Goal: Navigation & Orientation: Understand site structure

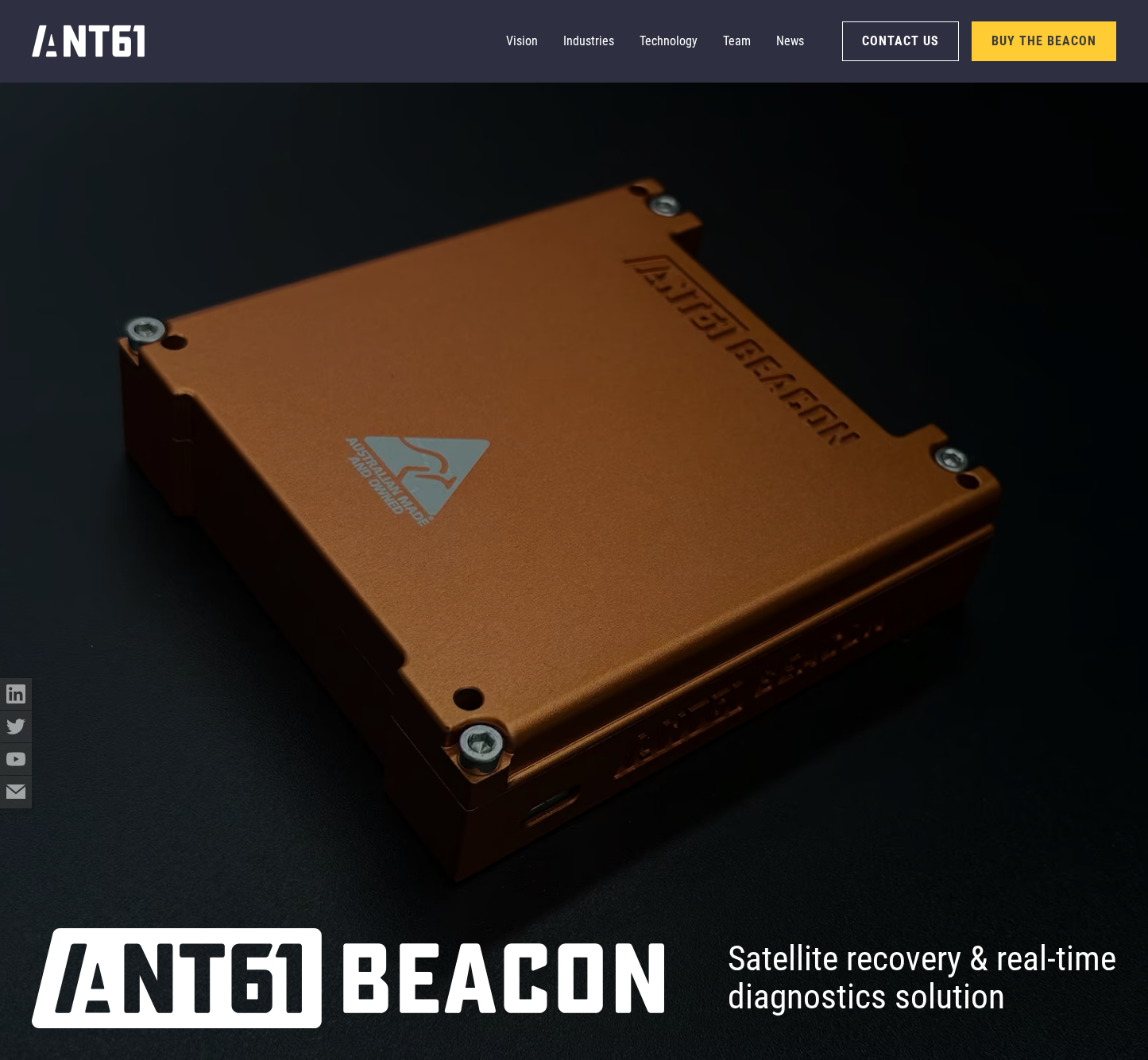
scroll to position [8501, 0]
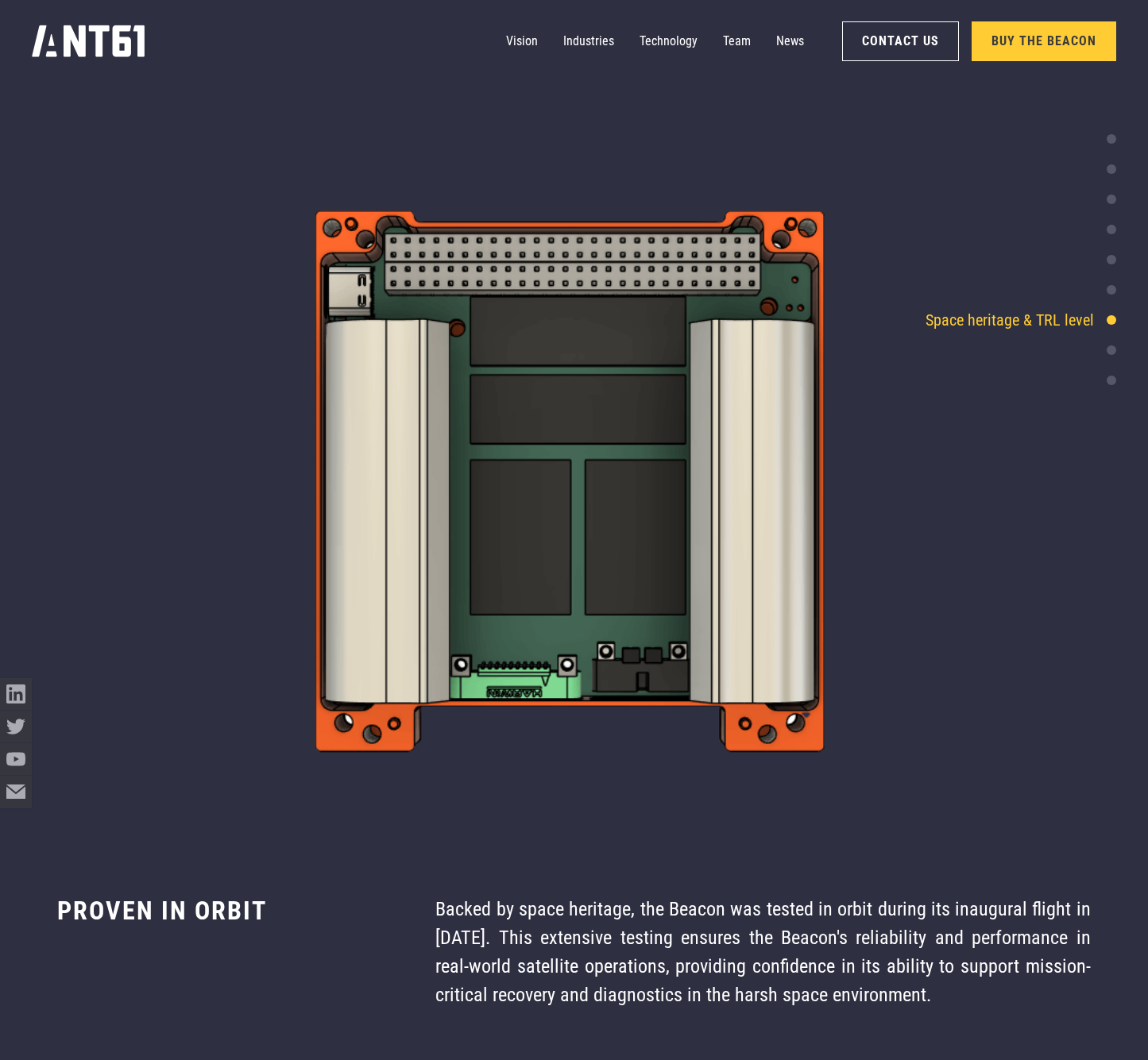
click at [275, 551] on img at bounding box center [574, 486] width 1148 height 717
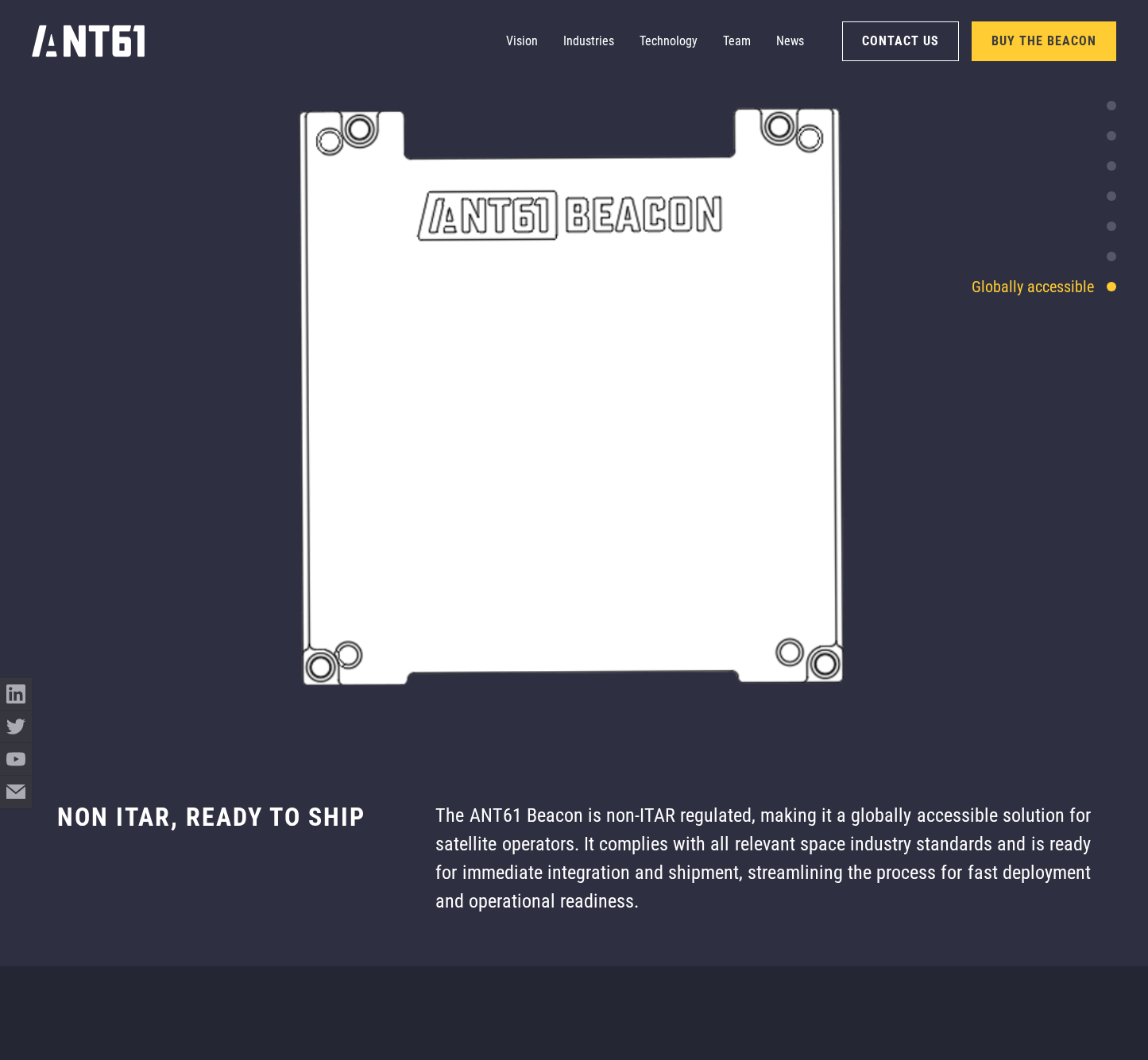
scroll to position [11161, 0]
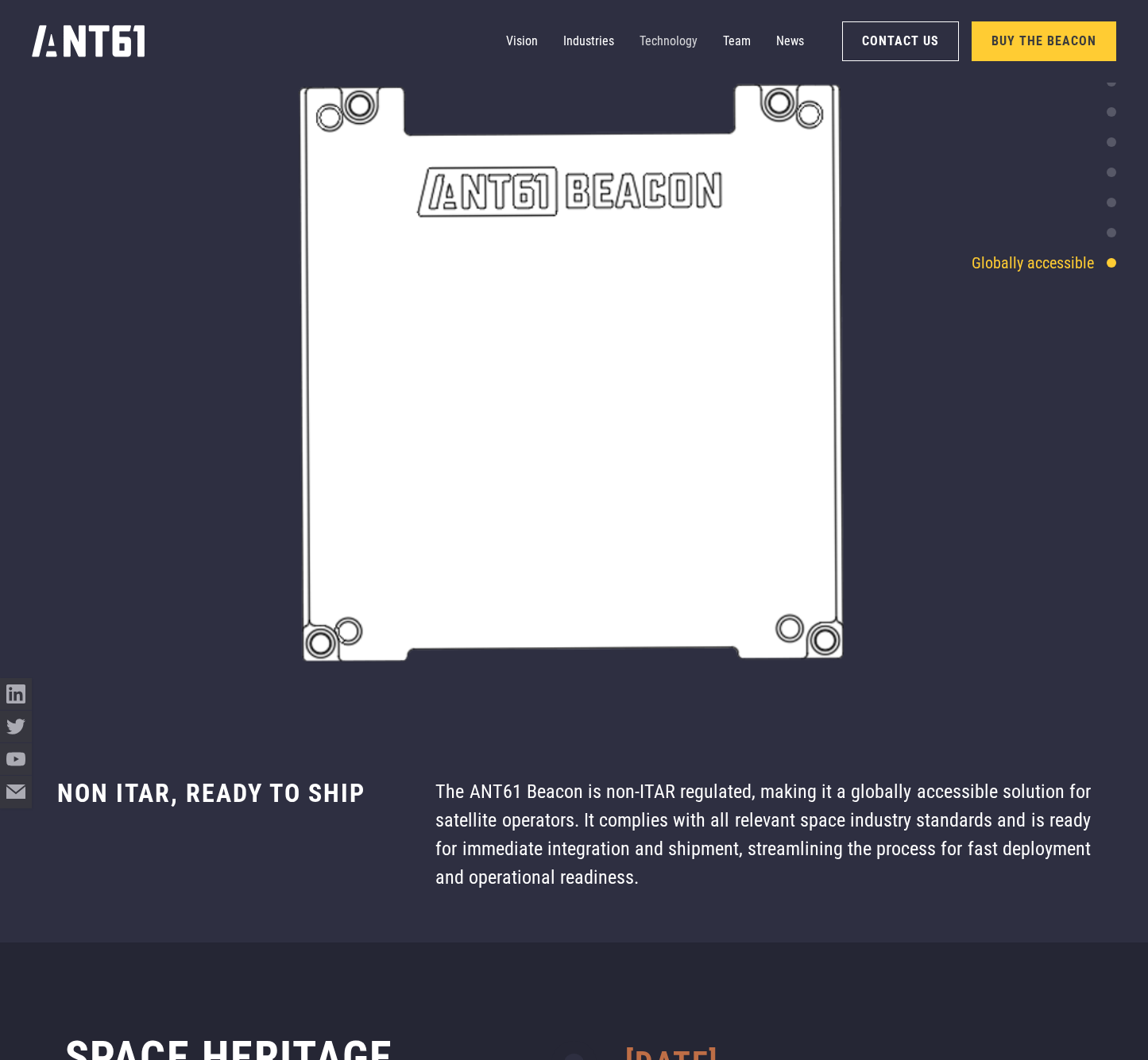
click at [656, 47] on link "Technology" at bounding box center [668, 41] width 58 height 32
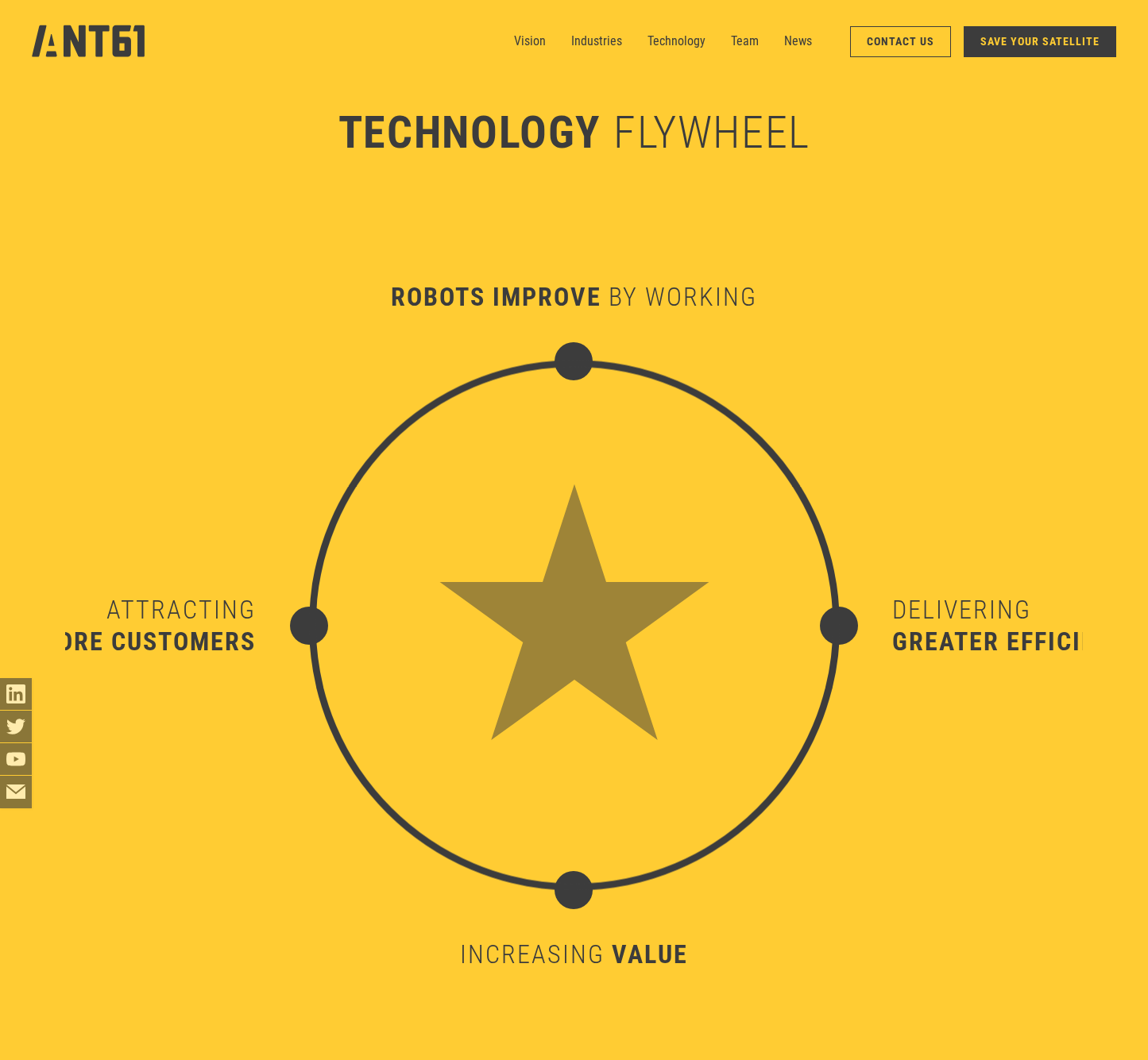
scroll to position [10905, 0]
click at [751, 44] on link "Team" at bounding box center [745, 41] width 28 height 32
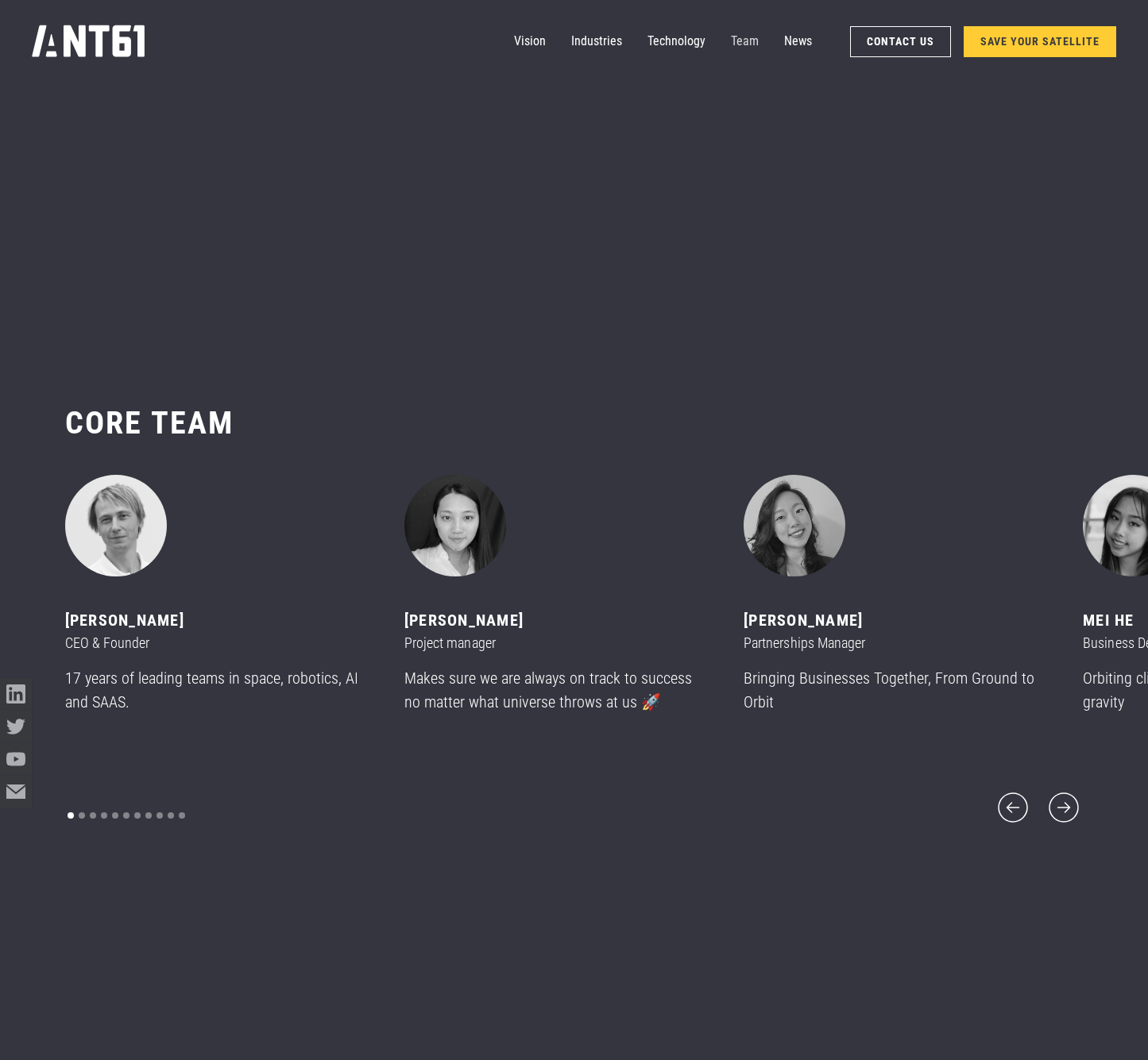
scroll to position [12640, 0]
click at [649, 280] on section "CORE team ‍ Mikhail asavkin CEO & Founder 17 years of leading teams in space, r…" at bounding box center [574, 613] width 1148 height 1060
click at [76, 803] on div "carousel" at bounding box center [127, 814] width 123 height 22
click at [79, 806] on div "carousel" at bounding box center [127, 814] width 123 height 22
click at [80, 811] on div "Show slide 2 of 11" at bounding box center [82, 814] width 6 height 6
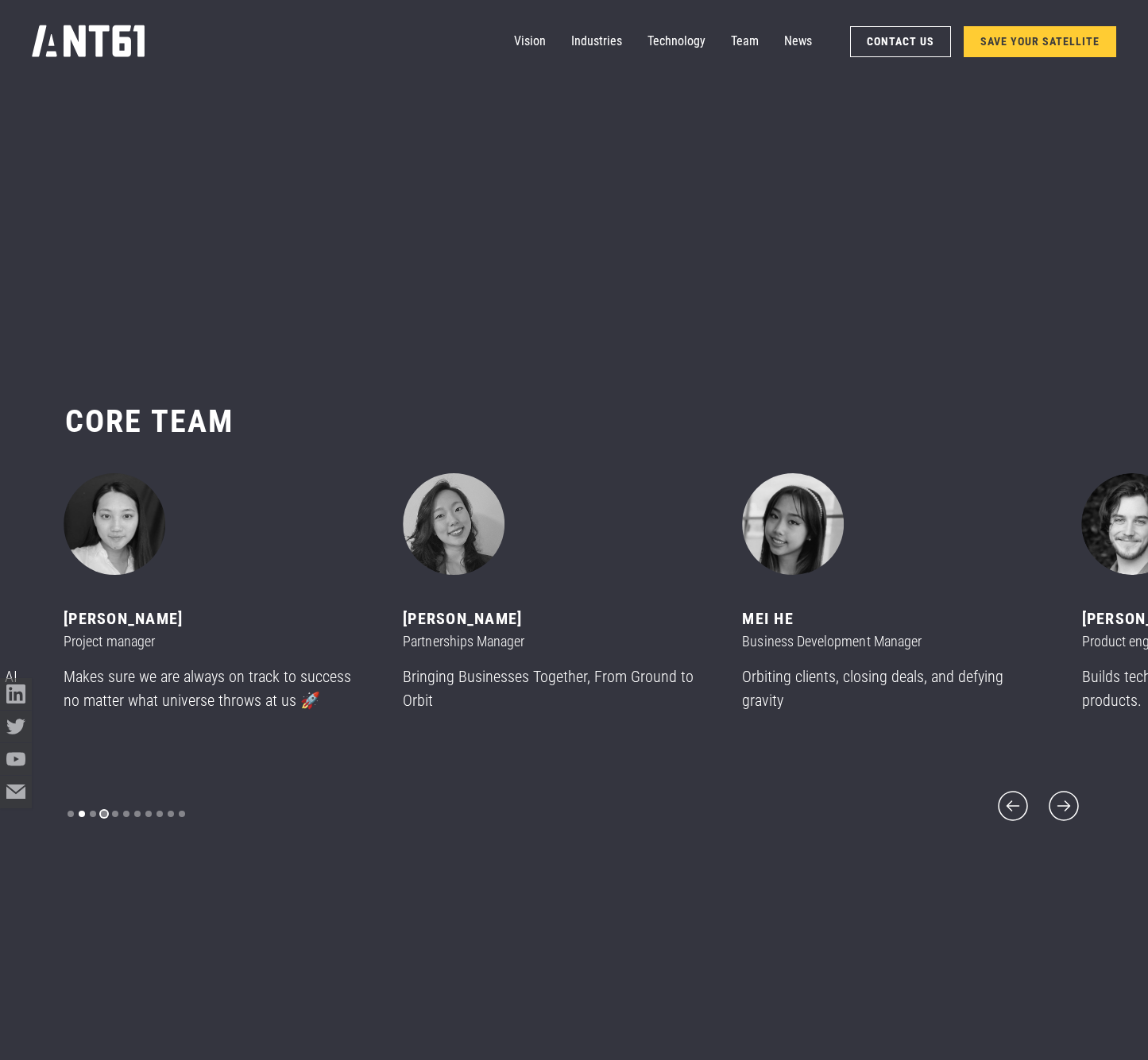
click at [101, 811] on div "Show slide 4 of 11" at bounding box center [104, 814] width 6 height 6
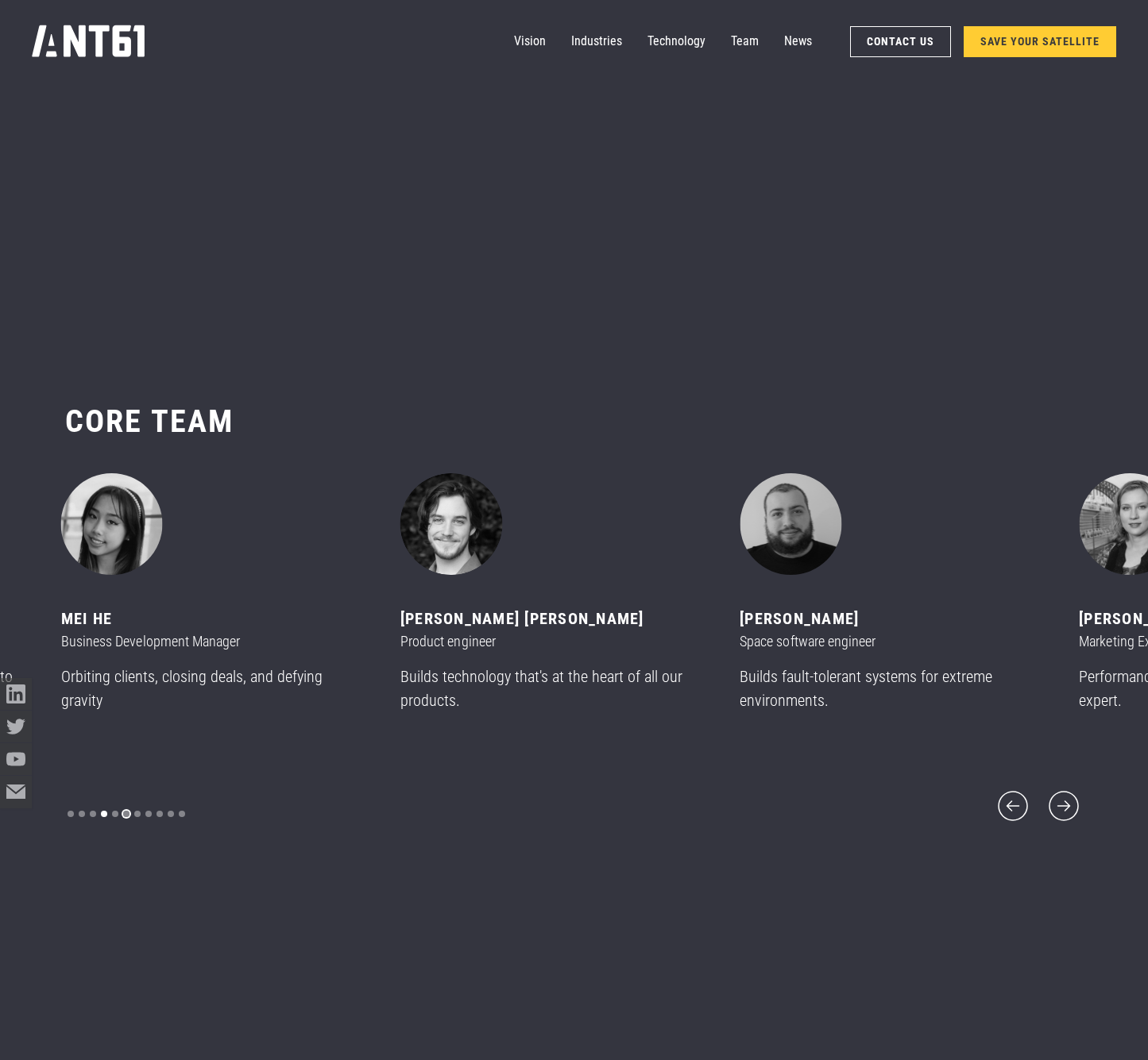
click at [123, 811] on div "Show slide 6 of 11" at bounding box center [127, 814] width 6 height 6
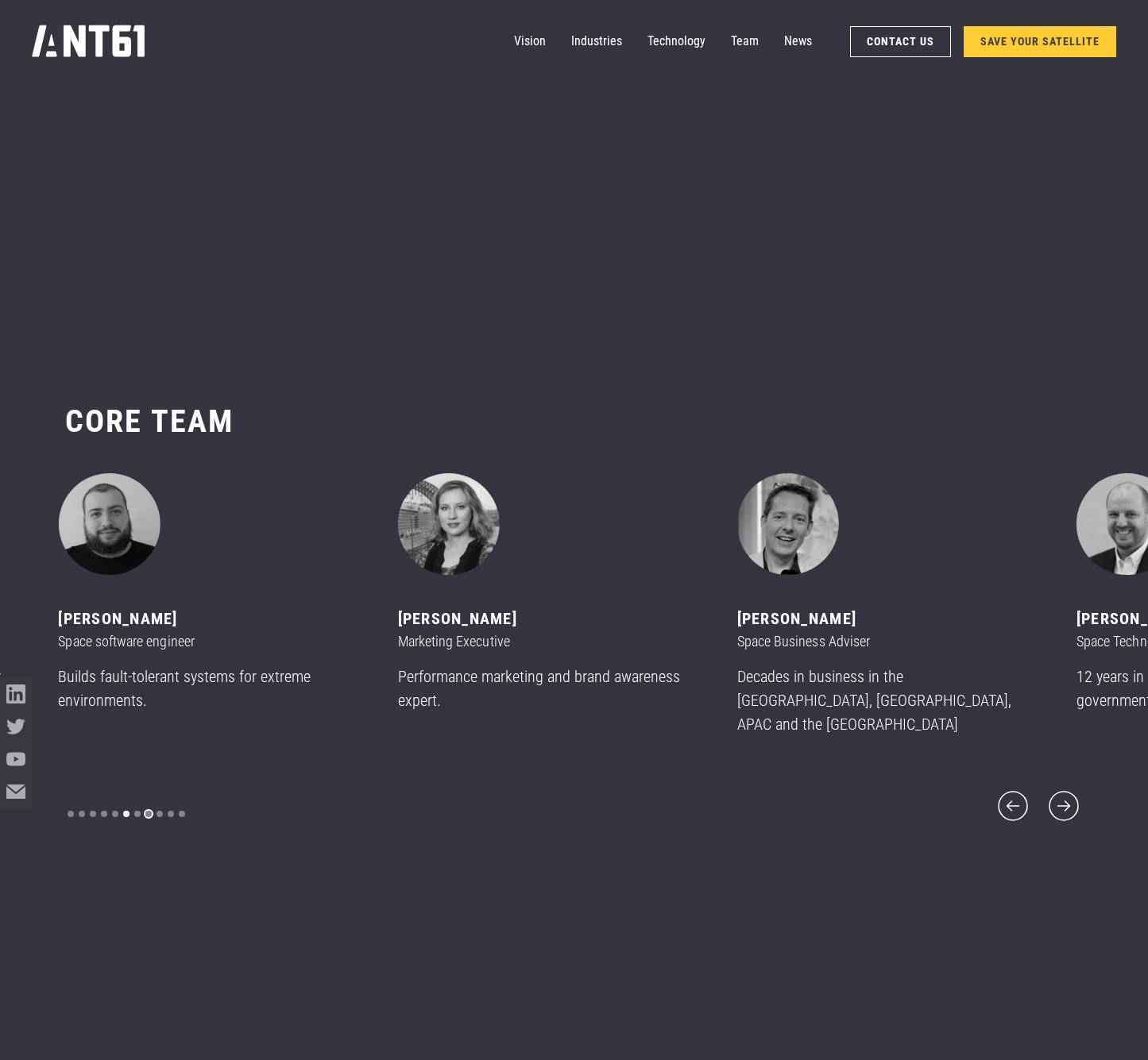
click at [148, 811] on div "Show slide 8 of 11" at bounding box center [149, 814] width 6 height 6
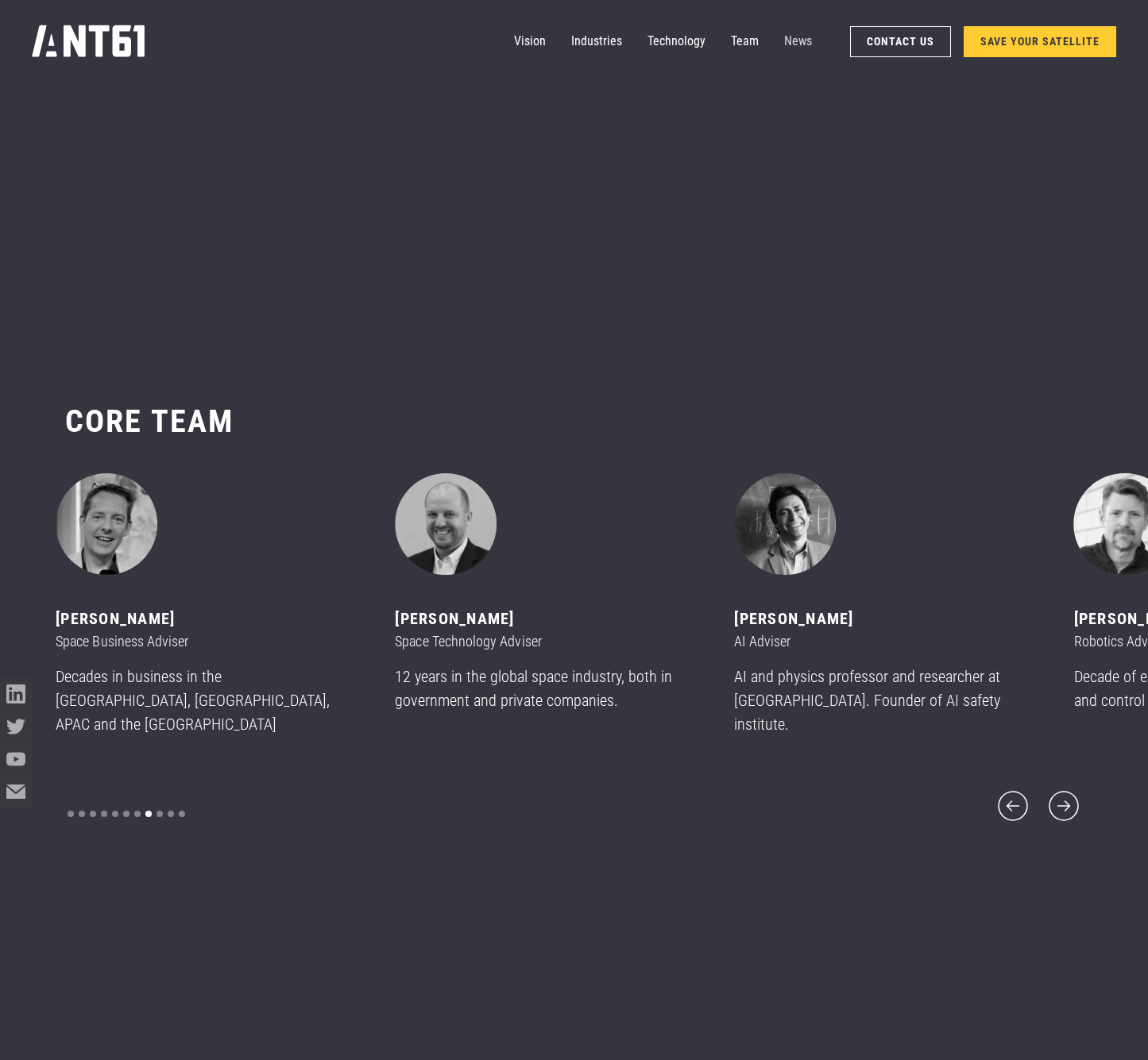
click at [789, 41] on link "News" at bounding box center [797, 41] width 28 height 32
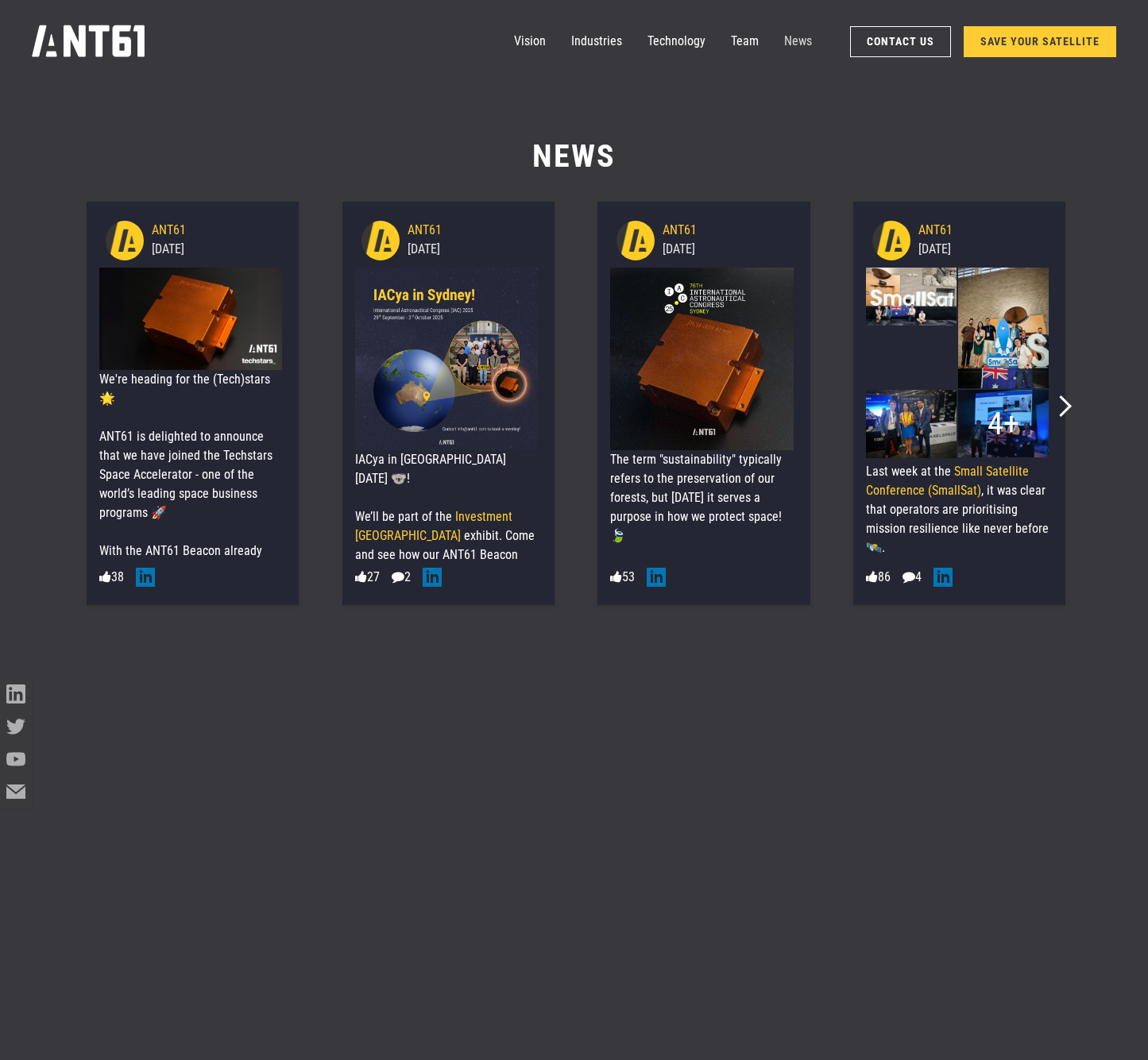
scroll to position [13701, 0]
